Goal: Navigation & Orientation: Find specific page/section

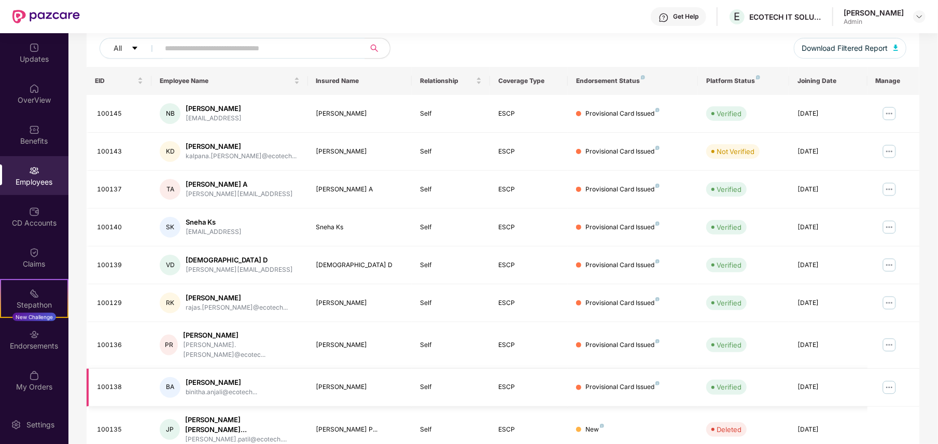
scroll to position [196, 0]
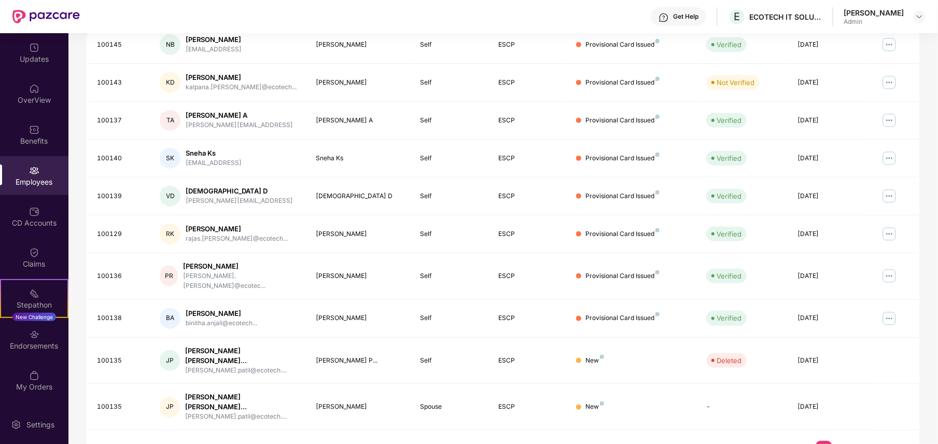
click at [843, 441] on link "8" at bounding box center [841, 449] width 17 height 16
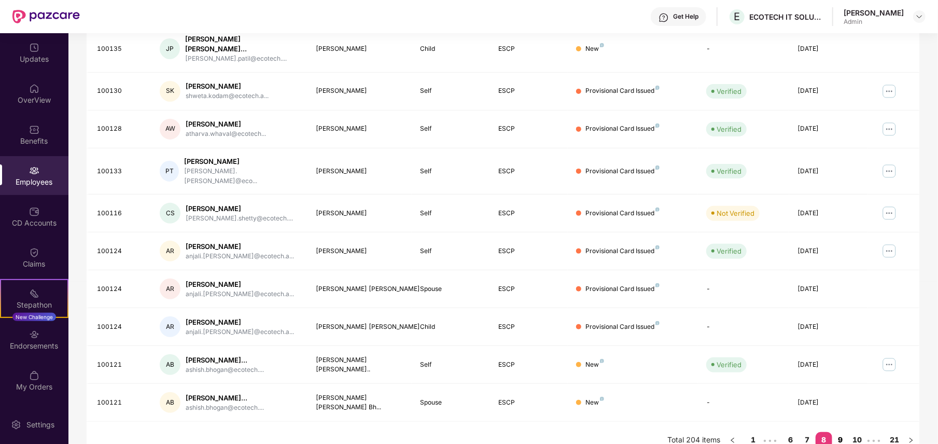
click at [841, 432] on link "9" at bounding box center [841, 440] width 17 height 16
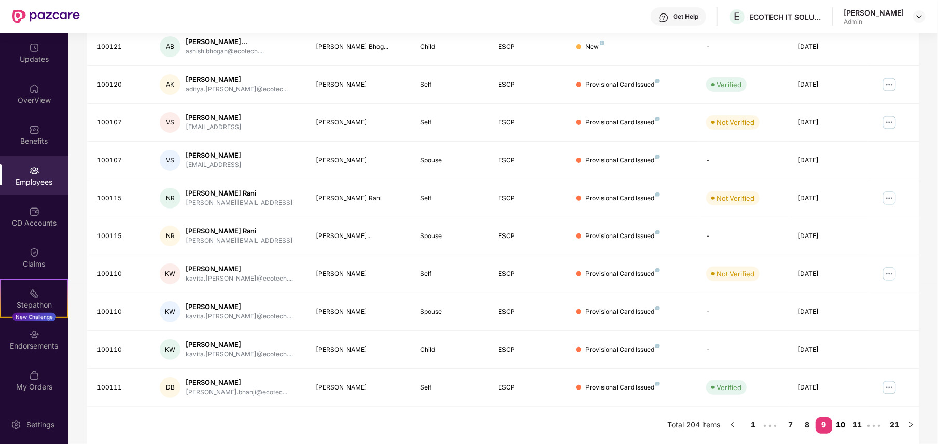
click at [842, 426] on link "10" at bounding box center [841, 425] width 17 height 16
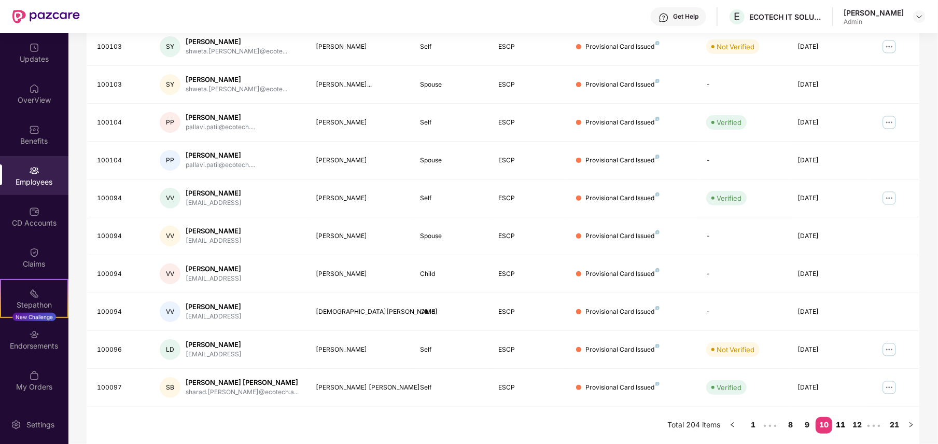
click at [840, 426] on link "11" at bounding box center [841, 425] width 17 height 16
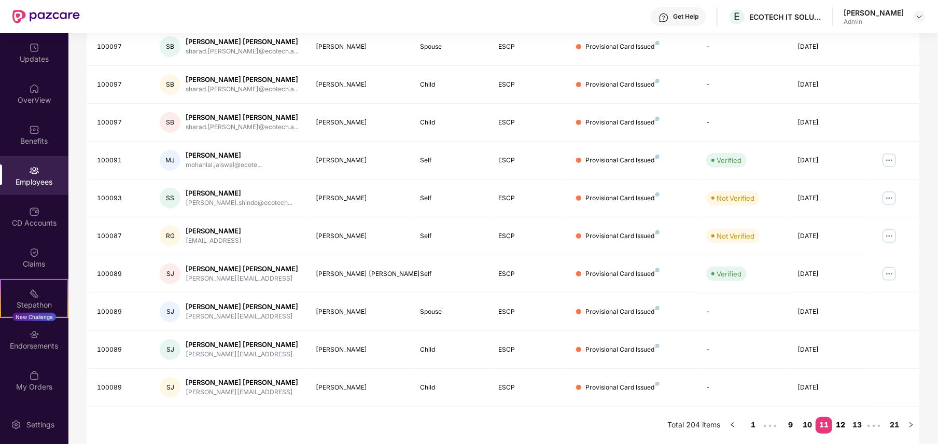
click at [839, 423] on link "12" at bounding box center [841, 425] width 17 height 16
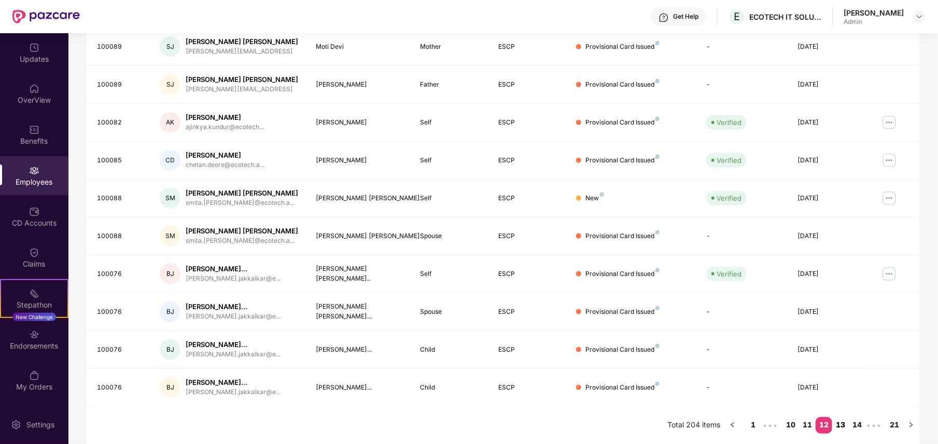
click at [841, 421] on link "13" at bounding box center [841, 425] width 17 height 16
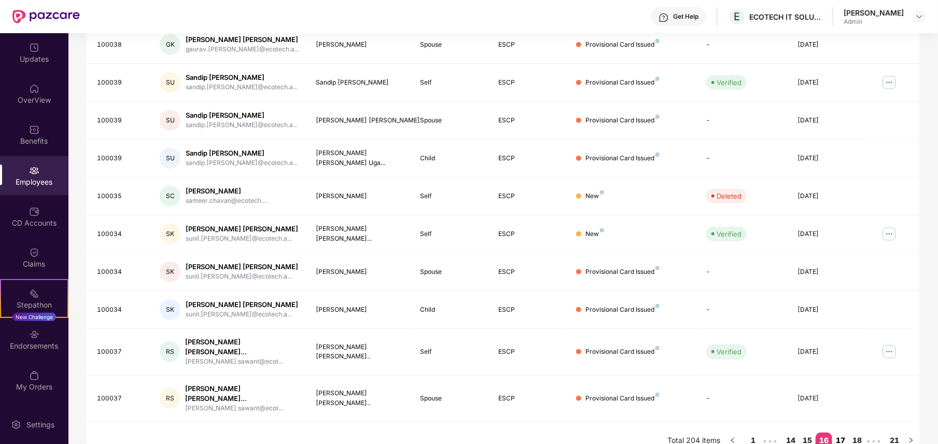
click at [840, 433] on link "17" at bounding box center [841, 441] width 17 height 16
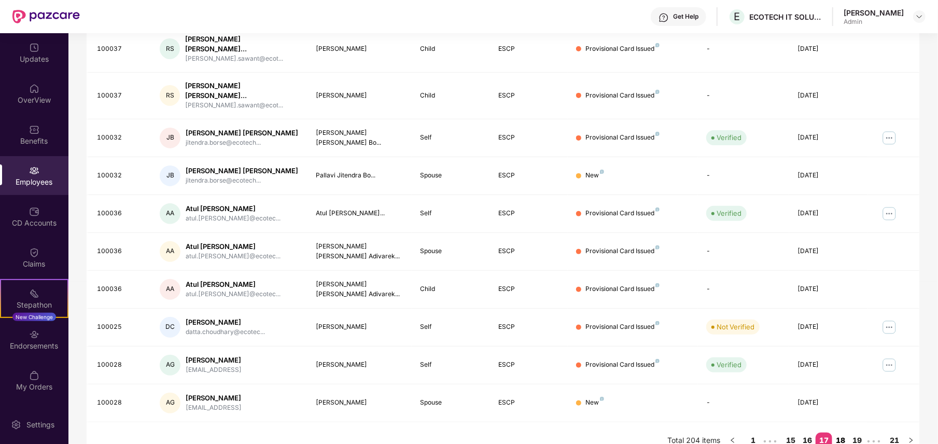
click at [841, 433] on link "18" at bounding box center [841, 441] width 17 height 16
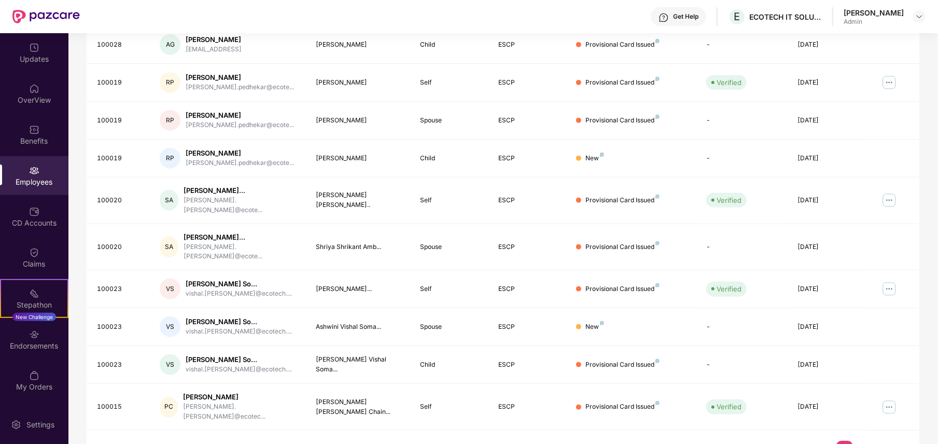
click at [862, 441] on link "19" at bounding box center [861, 449] width 17 height 16
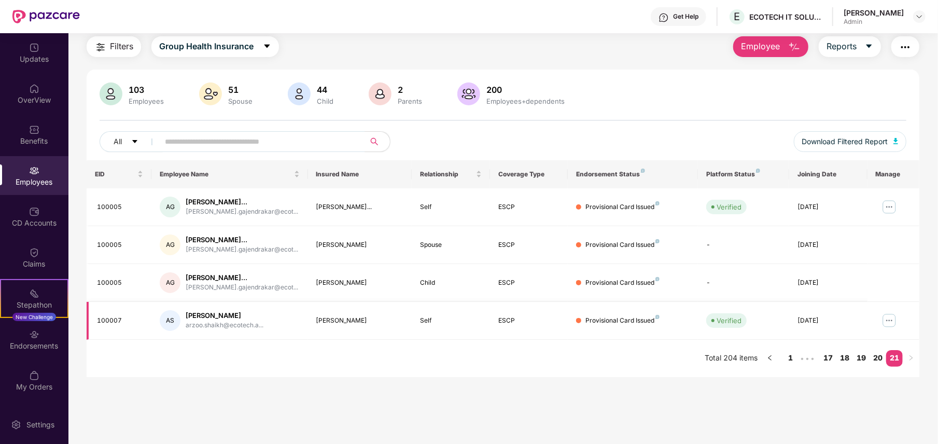
scroll to position [33, 0]
click at [243, 136] on input "text" at bounding box center [258, 142] width 186 height 16
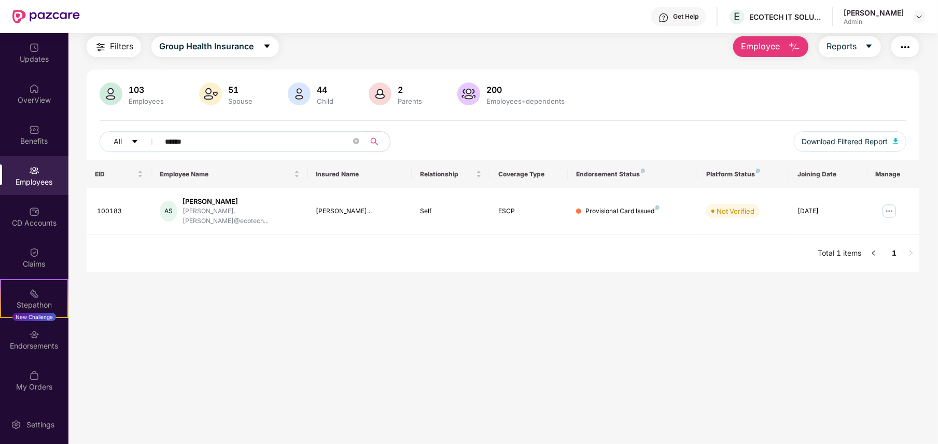
type input "******"
